Goal: Use online tool/utility: Utilize a website feature to perform a specific function

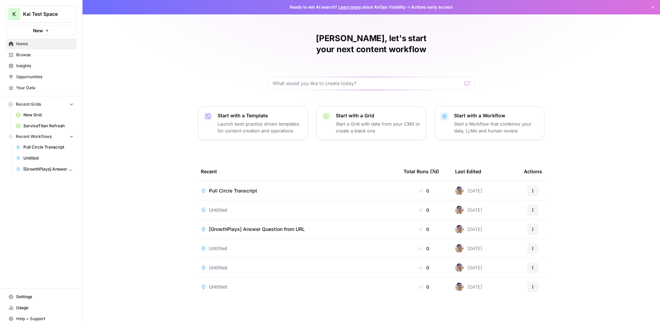
click at [233, 188] on span "Pull Circle Transcript" at bounding box center [233, 191] width 48 height 7
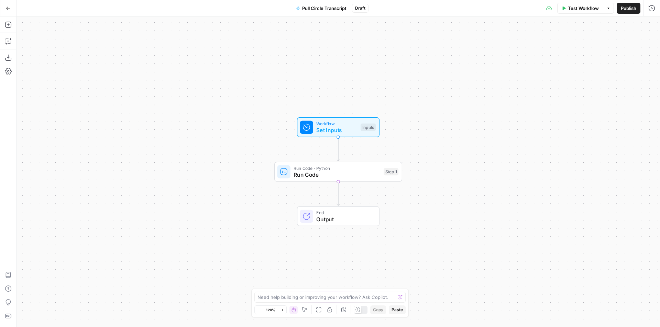
click at [325, 178] on span "Run Code" at bounding box center [336, 175] width 87 height 8
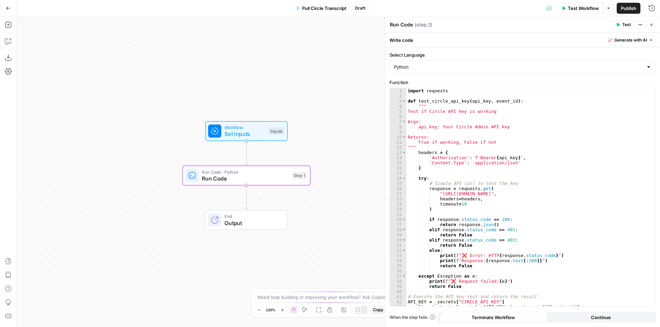
drag, startPoint x: 262, startPoint y: 169, endPoint x: 165, endPoint y: 172, distance: 96.6
click at [165, 172] on div "Workflow Set Inputs Inputs Run Code · Python Run Code Step 1 Copy step Delete s…" at bounding box center [337, 171] width 643 height 311
click at [298, 163] on span "Test" at bounding box center [293, 160] width 10 height 8
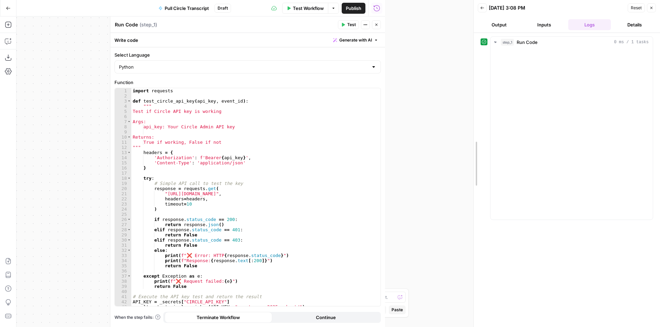
drag, startPoint x: 382, startPoint y: 152, endPoint x: 482, endPoint y: 156, distance: 100.4
click at [477, 156] on div at bounding box center [473, 163] width 7 height 327
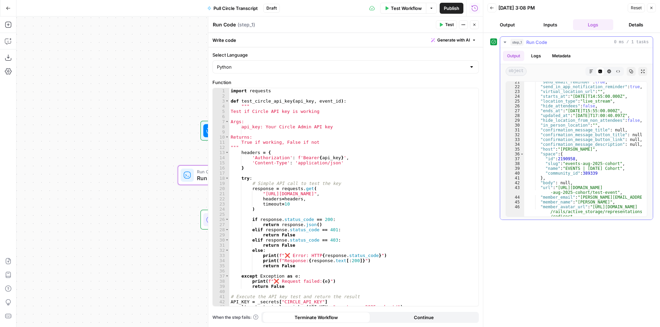
scroll to position [144, 0]
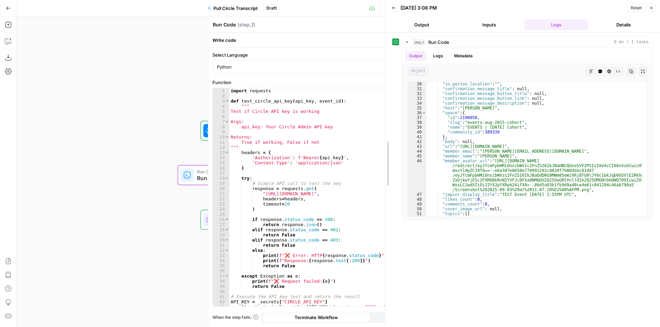
drag, startPoint x: 485, startPoint y: 160, endPoint x: 365, endPoint y: 171, distance: 120.5
click at [365, 172] on body "K Kai Test Space New Home Browse Insights Opportunities Your Data Recent Grids …" at bounding box center [330, 163] width 660 height 327
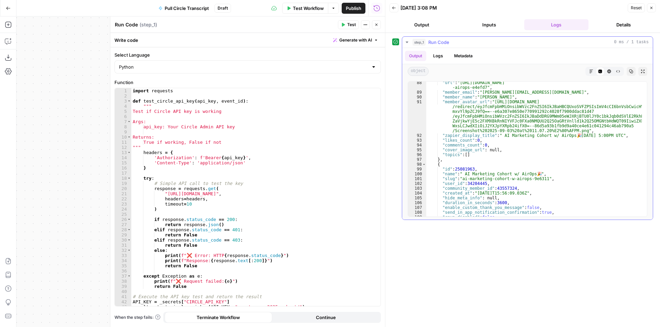
scroll to position [449, 0]
